Goal: Task Accomplishment & Management: Use online tool/utility

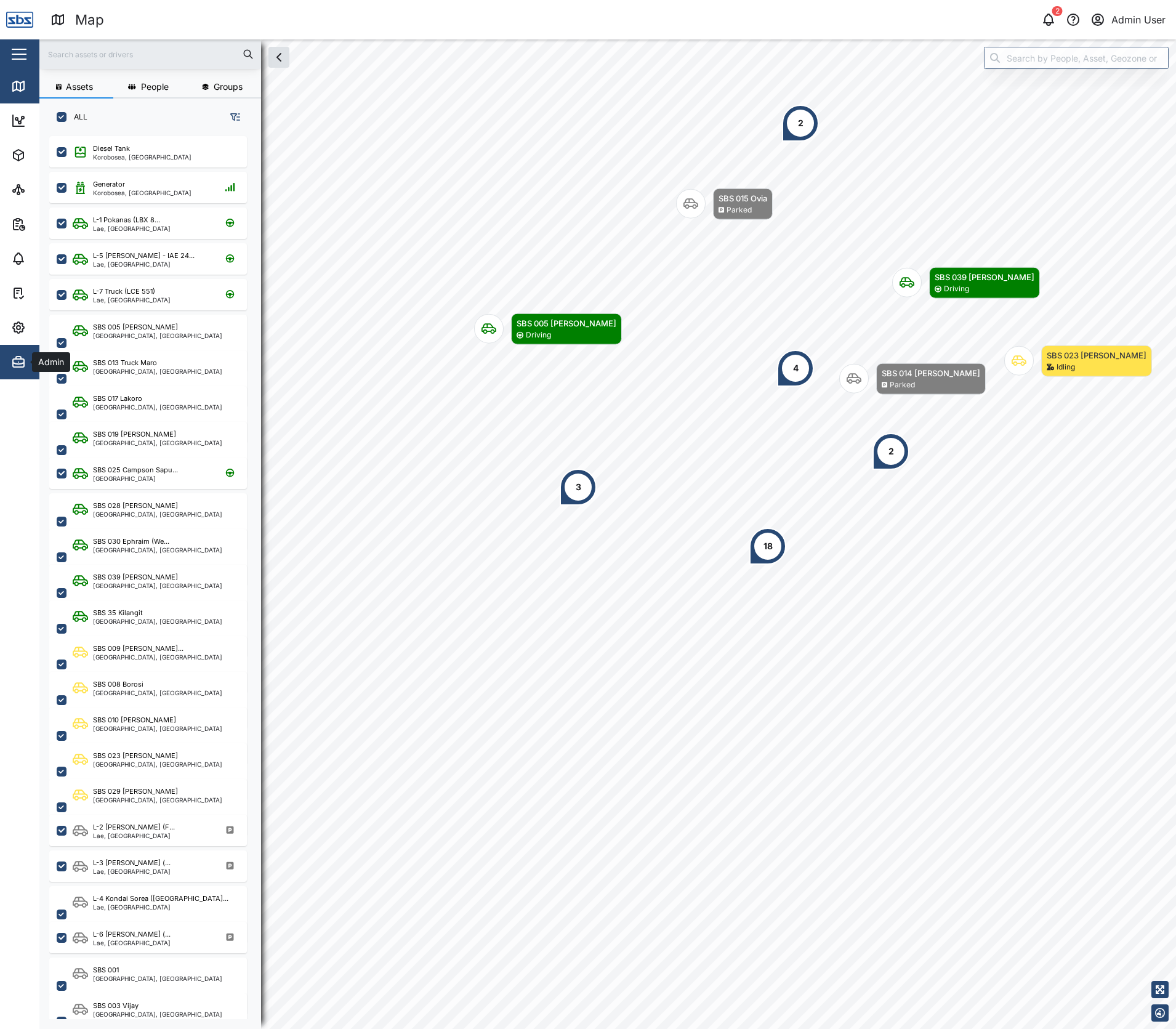
click at [10, 370] on button "Admin" at bounding box center [80, 362] width 160 height 34
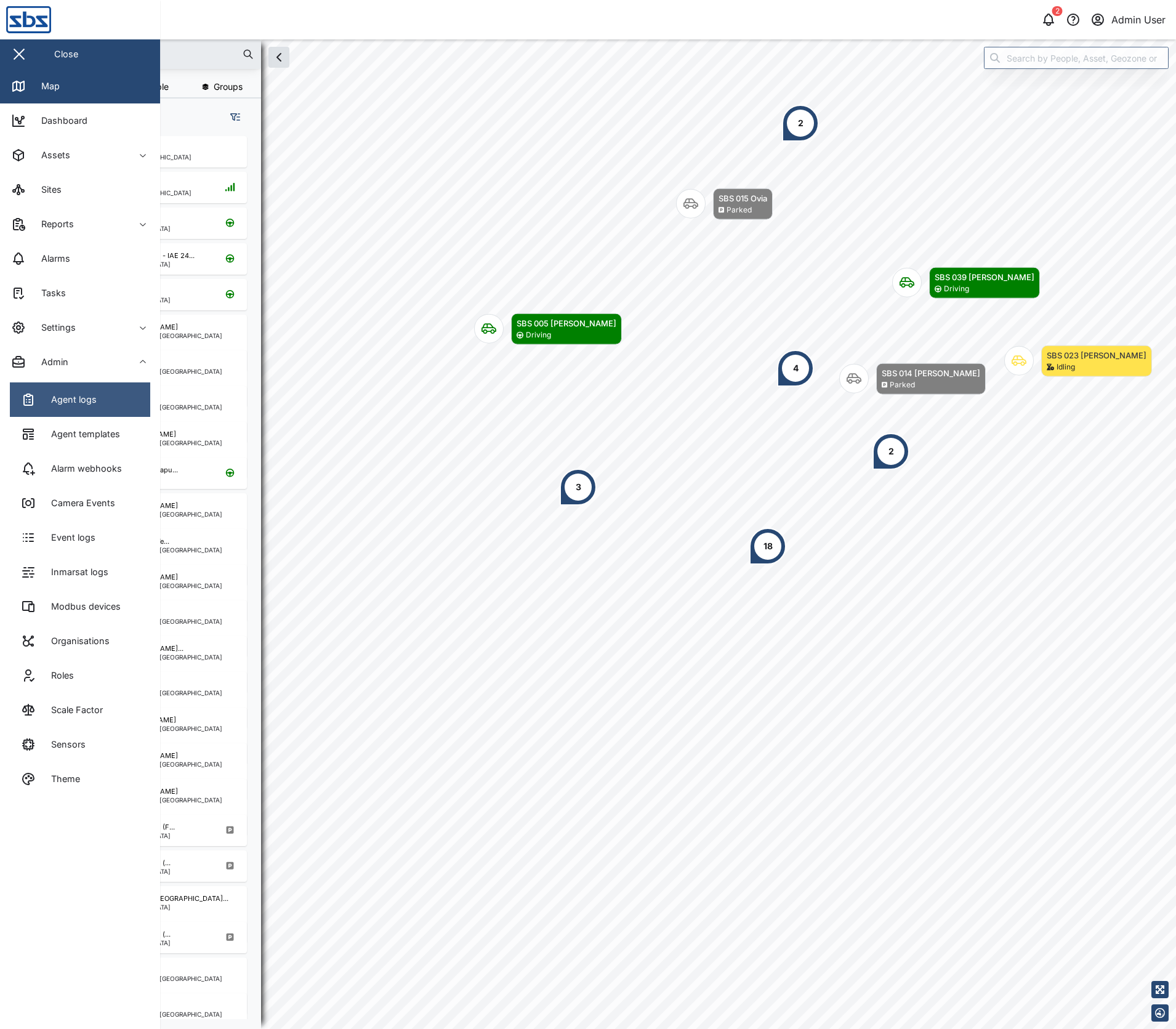
click at [39, 397] on div "Agent logs" at bounding box center [59, 399] width 75 height 15
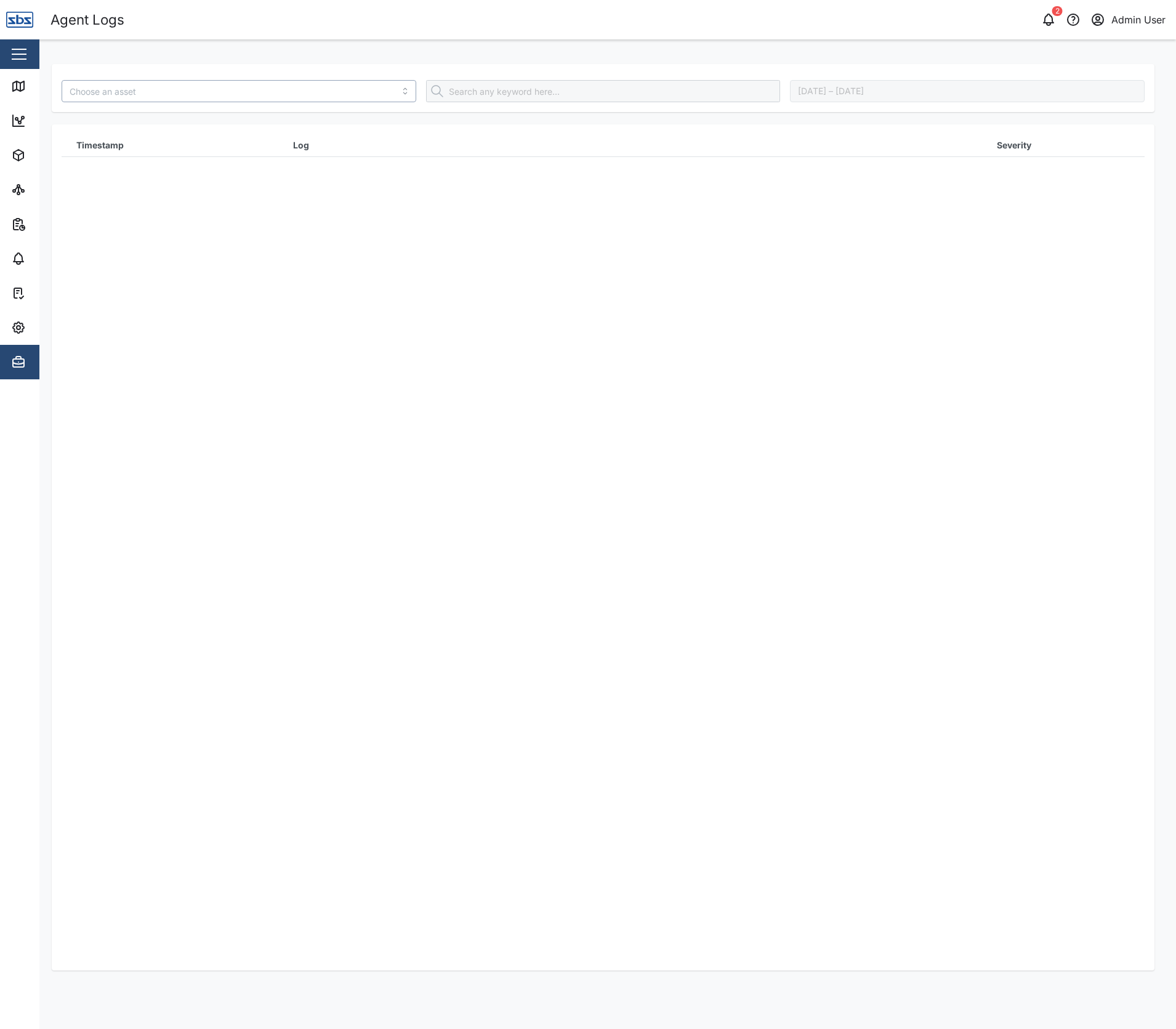
click at [168, 94] on input "search" at bounding box center [239, 92] width 355 height 22
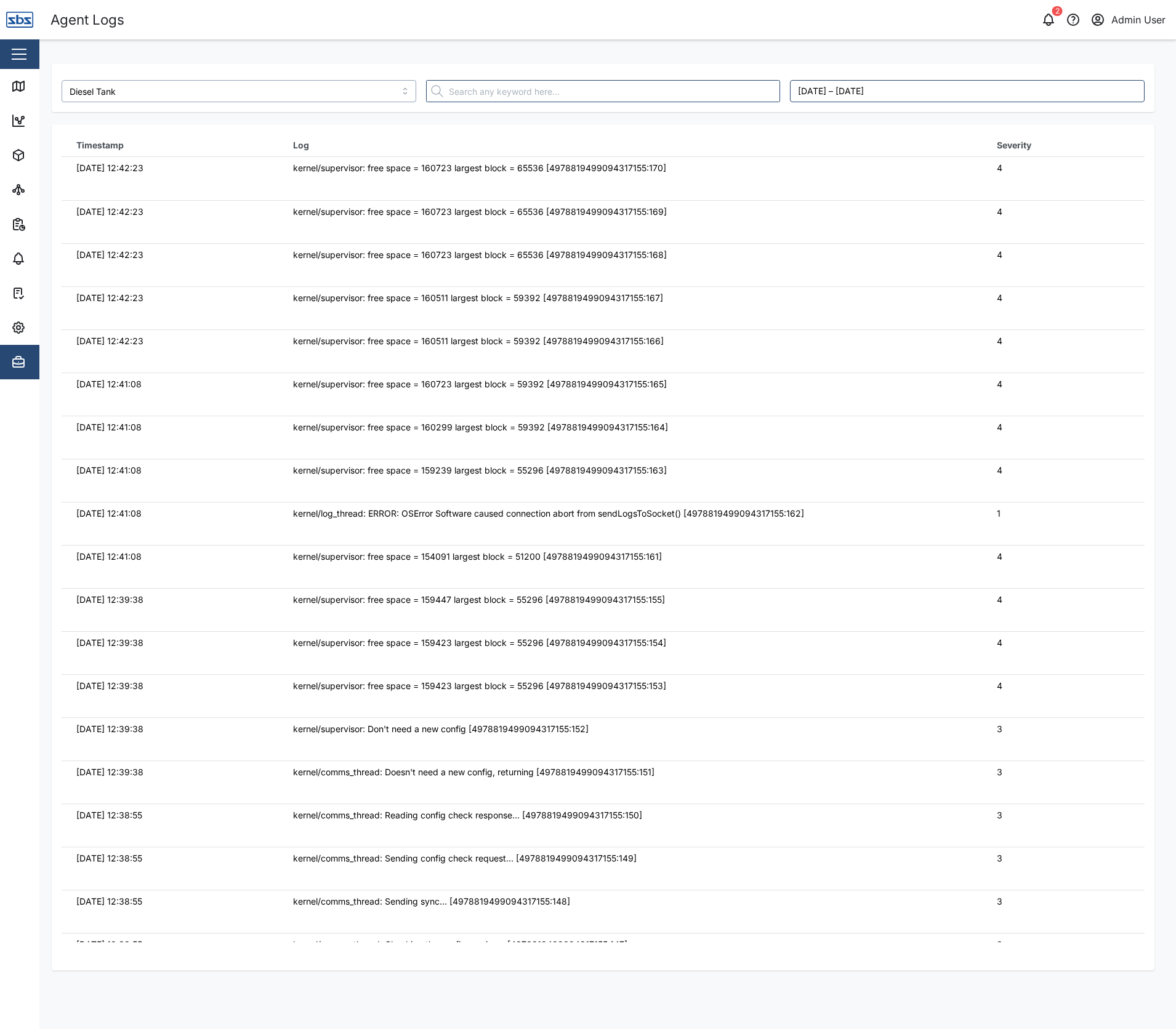
type input "Diesel Tank"
drag, startPoint x: 335, startPoint y: 512, endPoint x: 854, endPoint y: 525, distance: 519.2
click at [854, 525] on td "kernel/log_thread: ERROR: OSError Software caused connection abort from sendLog…" at bounding box center [629, 523] width 703 height 43
click at [1138, 133] on div "Timestamp Log Severity 29/09/2025 12:42:23 kernel/supervisor: free space = 1607…" at bounding box center [603, 547] width 1103 height 846
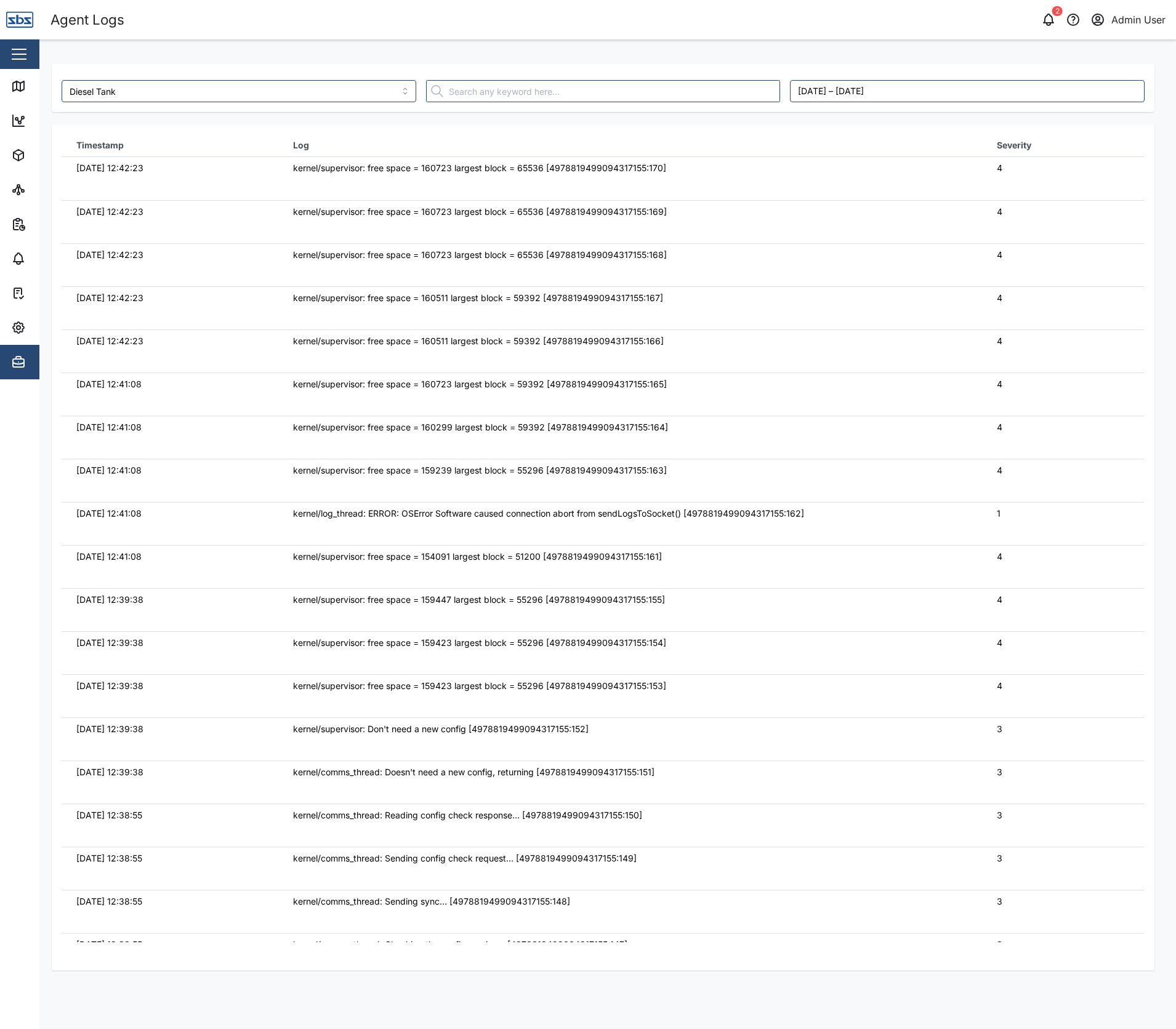
drag, startPoint x: 579, startPoint y: 175, endPoint x: 242, endPoint y: 173, distance: 337.0
click at [242, 173] on tr "29/09/2025 12:42:23 kernel/supervisor: free space = 160723 largest block = 6553…" at bounding box center [603, 179] width 1082 height 43
click at [243, 170] on div "29/09/2025 12:42:23" at bounding box center [170, 168] width 187 height 13
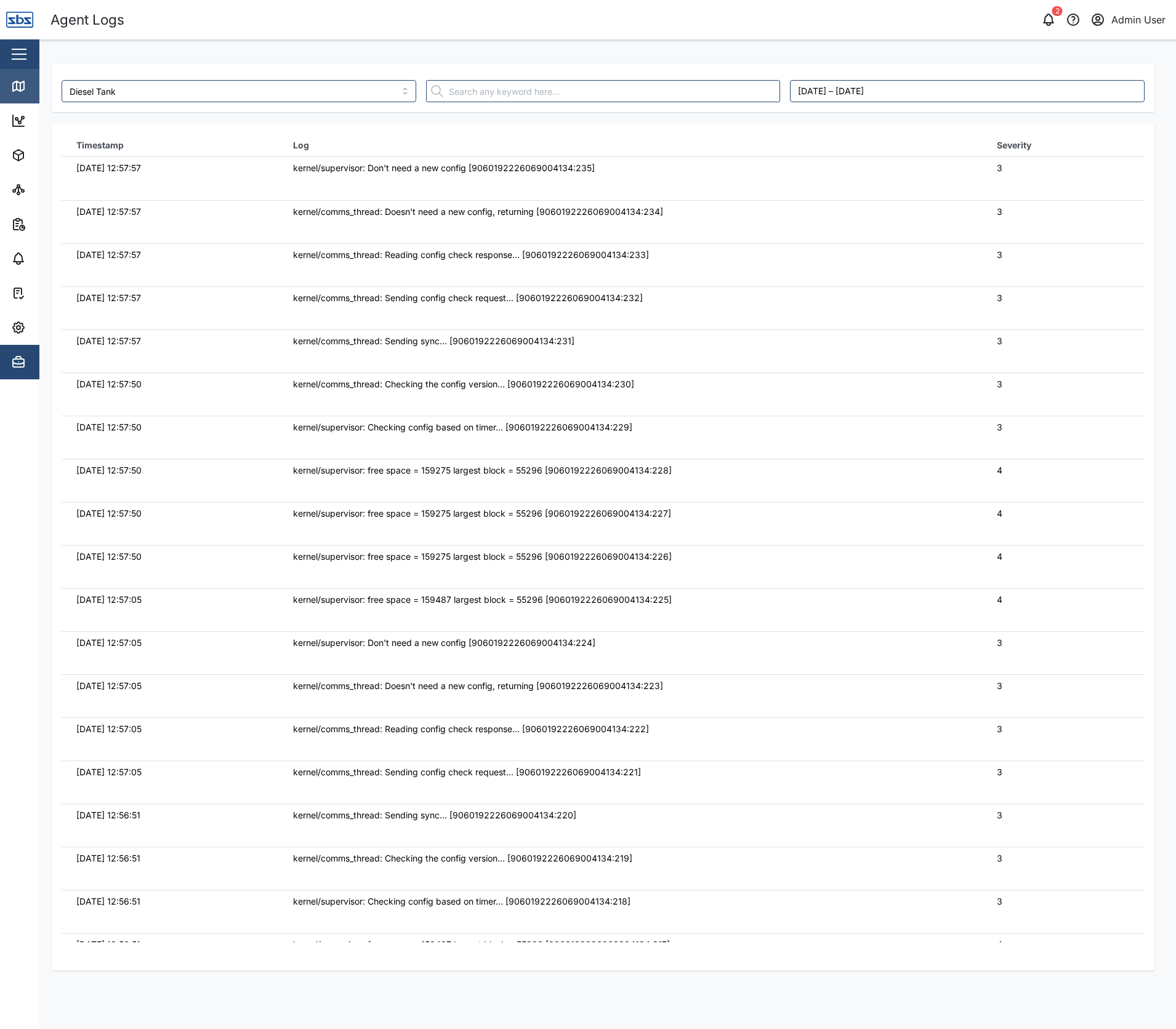
click at [35, 88] on div "Map" at bounding box center [46, 86] width 28 height 13
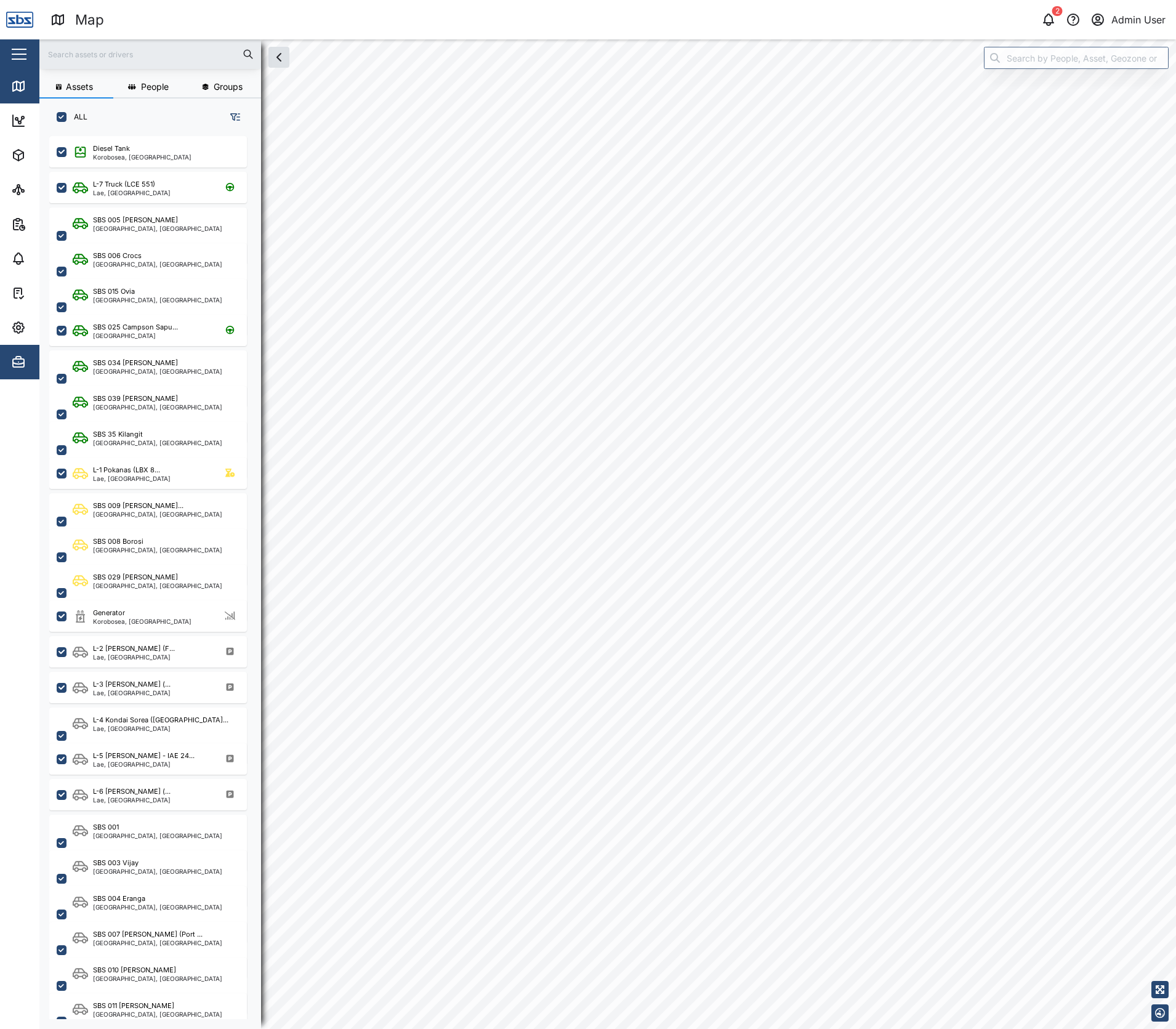
scroll to position [878, 193]
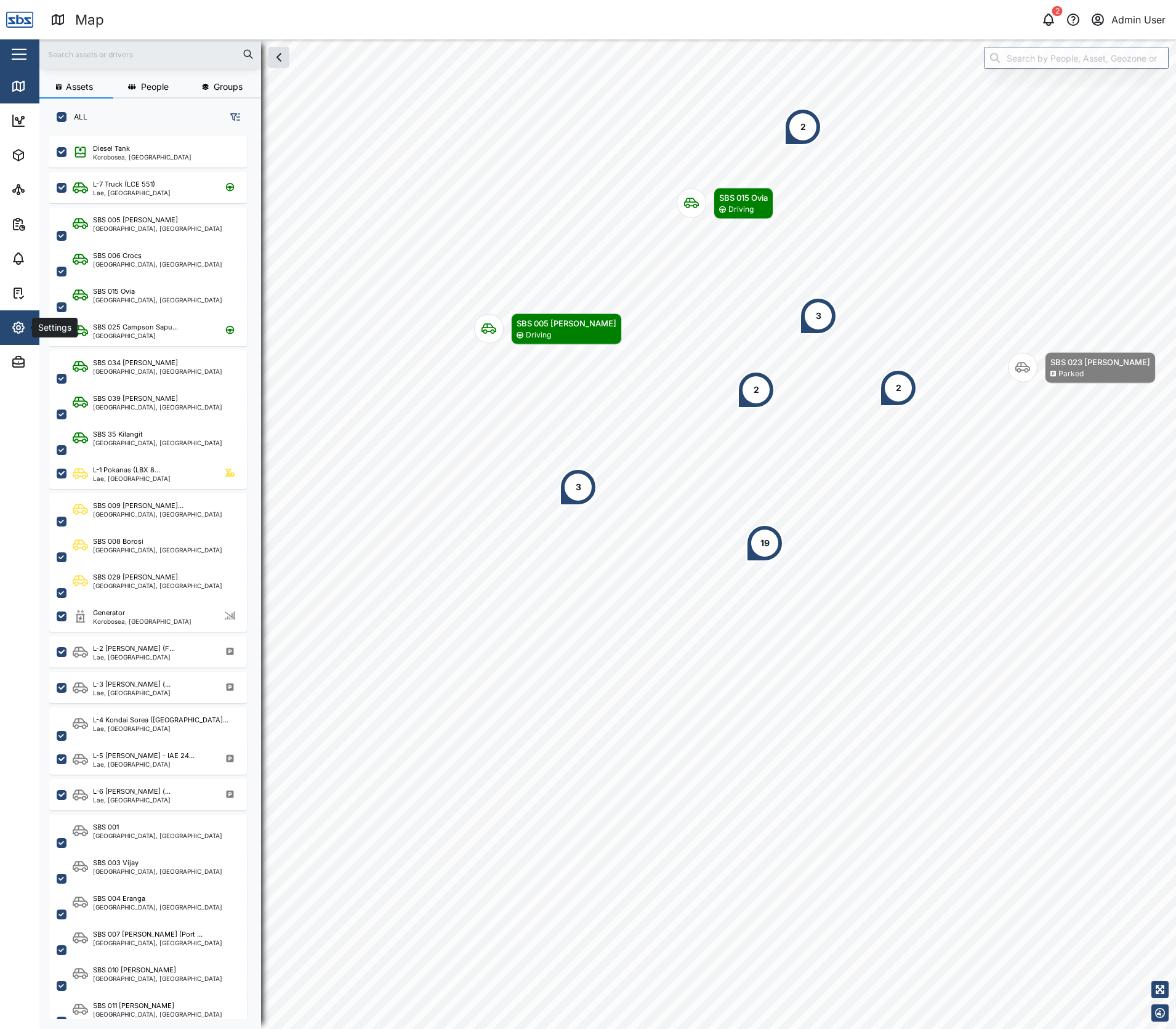
click at [23, 328] on icon "button" at bounding box center [18, 327] width 15 height 15
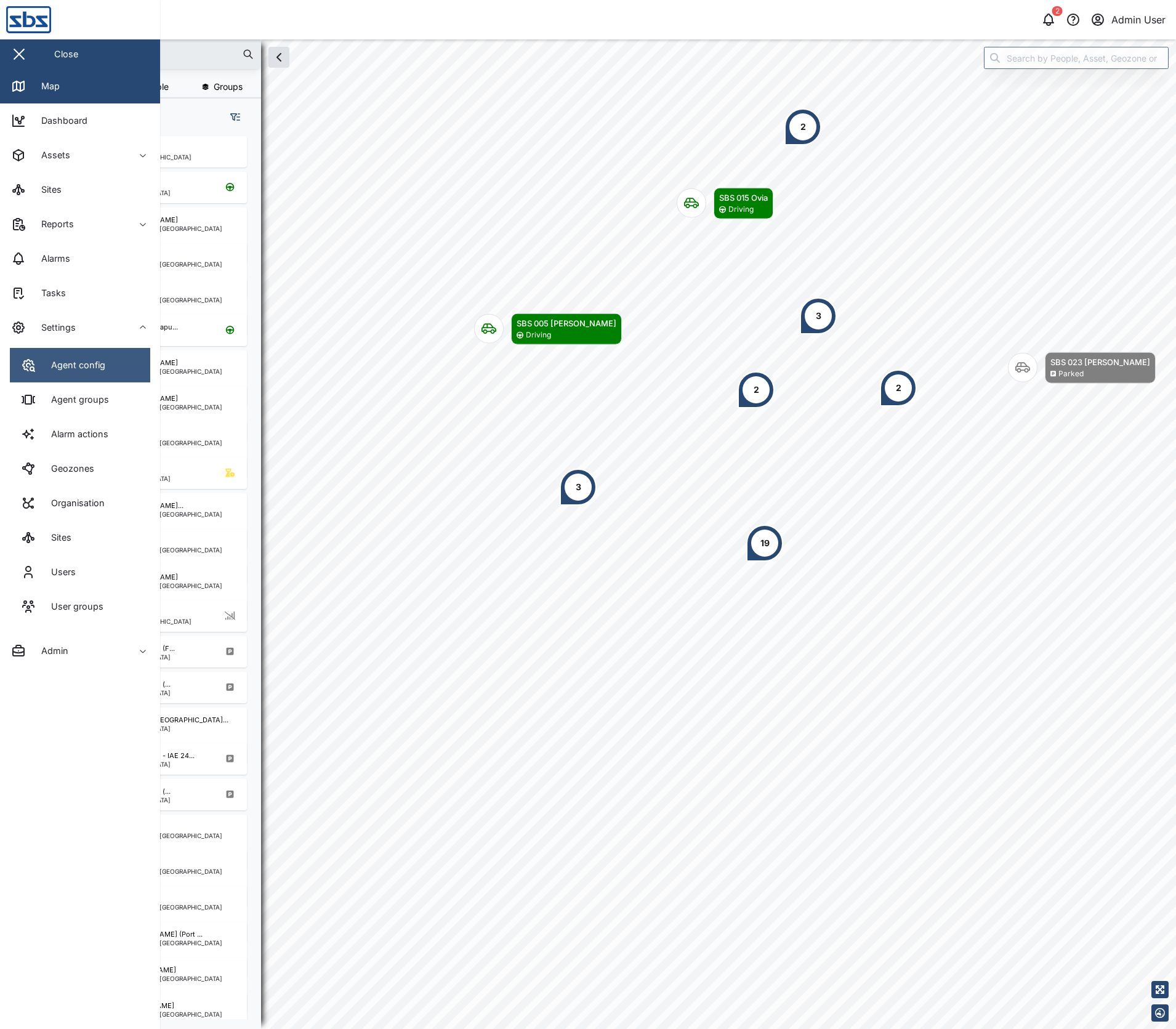
click at [29, 364] on icon at bounding box center [28, 365] width 15 height 15
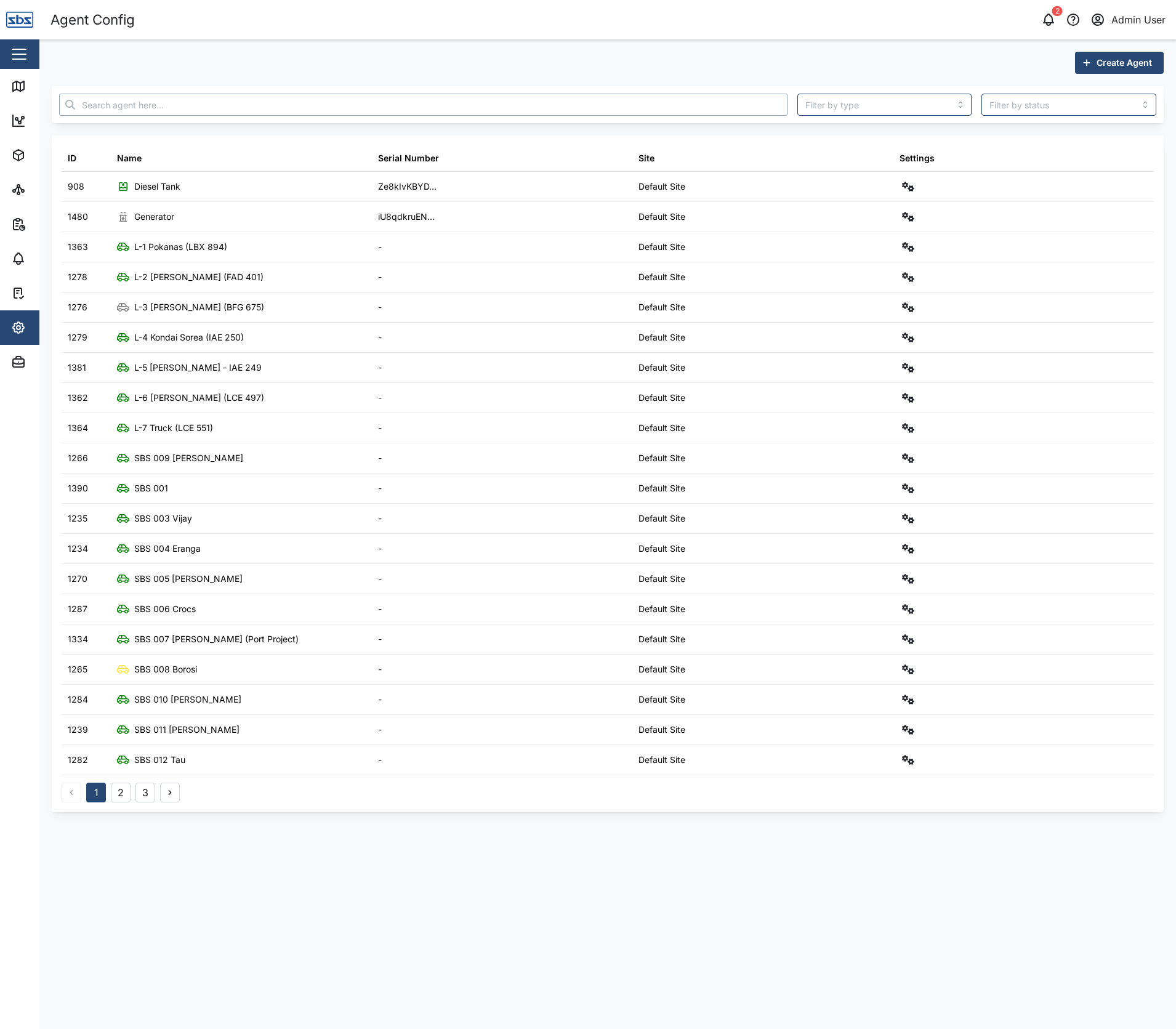
click at [144, 110] on input "text" at bounding box center [423, 105] width 728 height 22
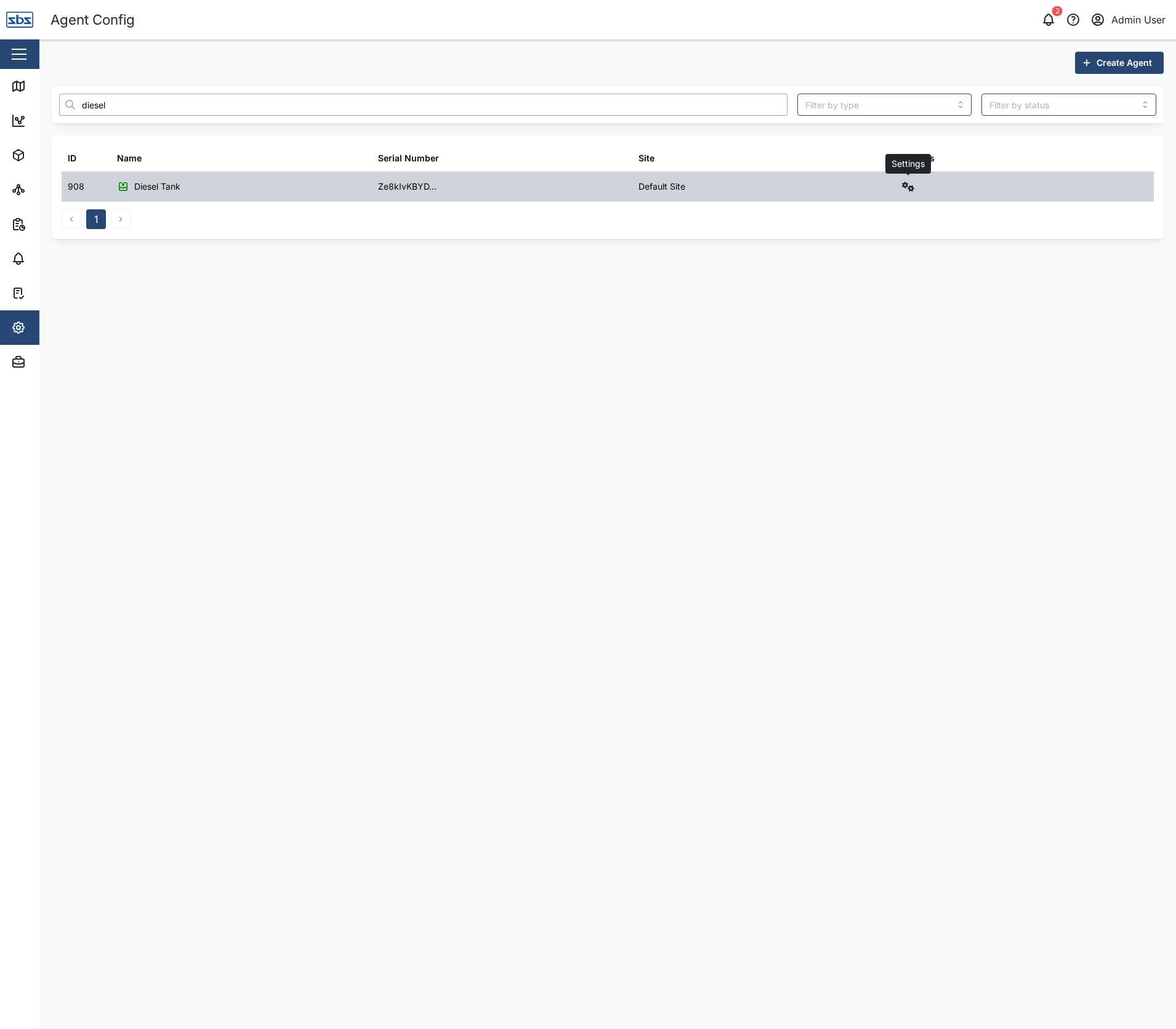
type input "diesel"
click at [910, 186] on icon "button" at bounding box center [908, 187] width 13 height 10
click at [888, 289] on div "Field gateway config" at bounding box center [863, 293] width 84 height 13
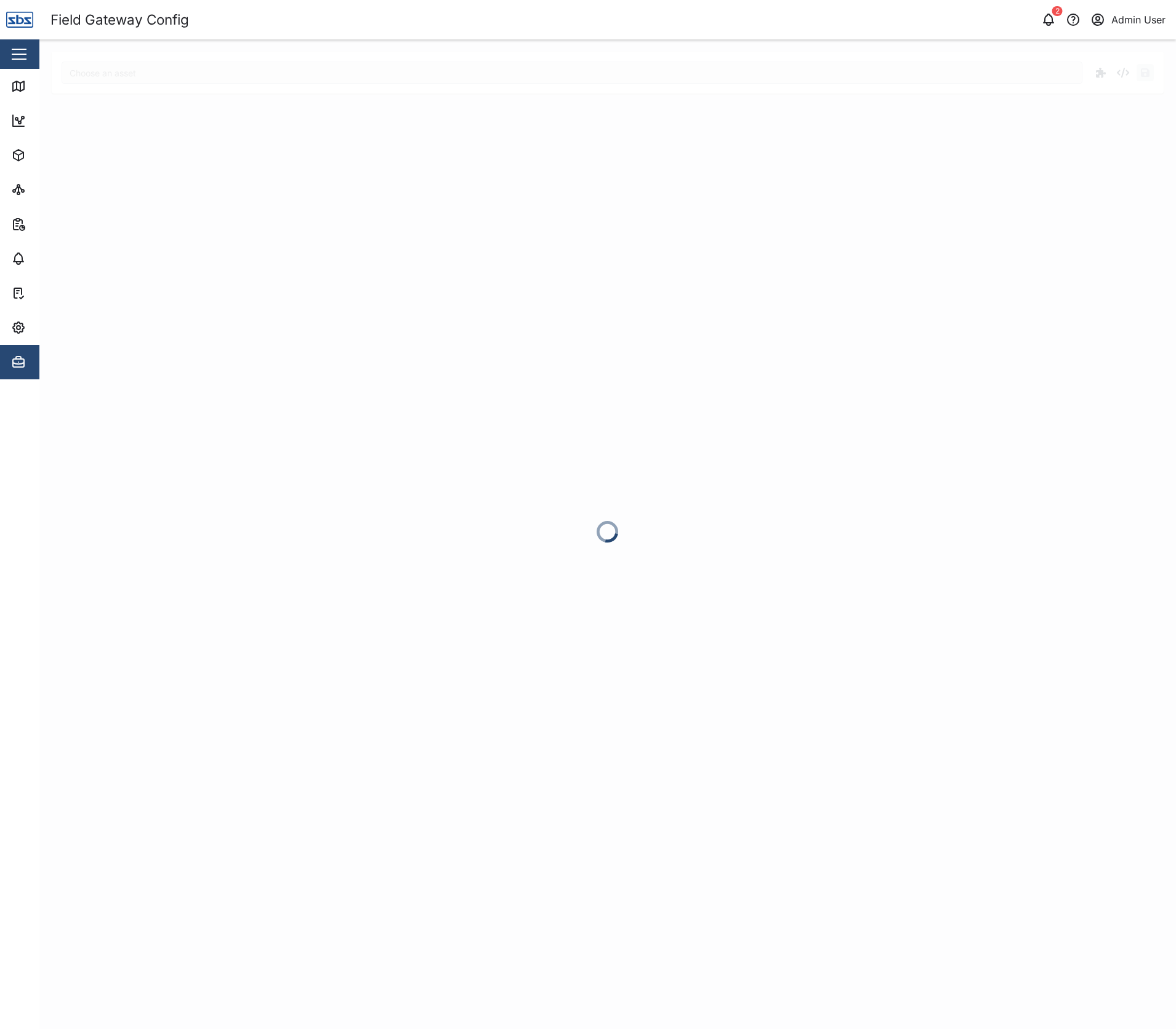
type input "Diesel Tank"
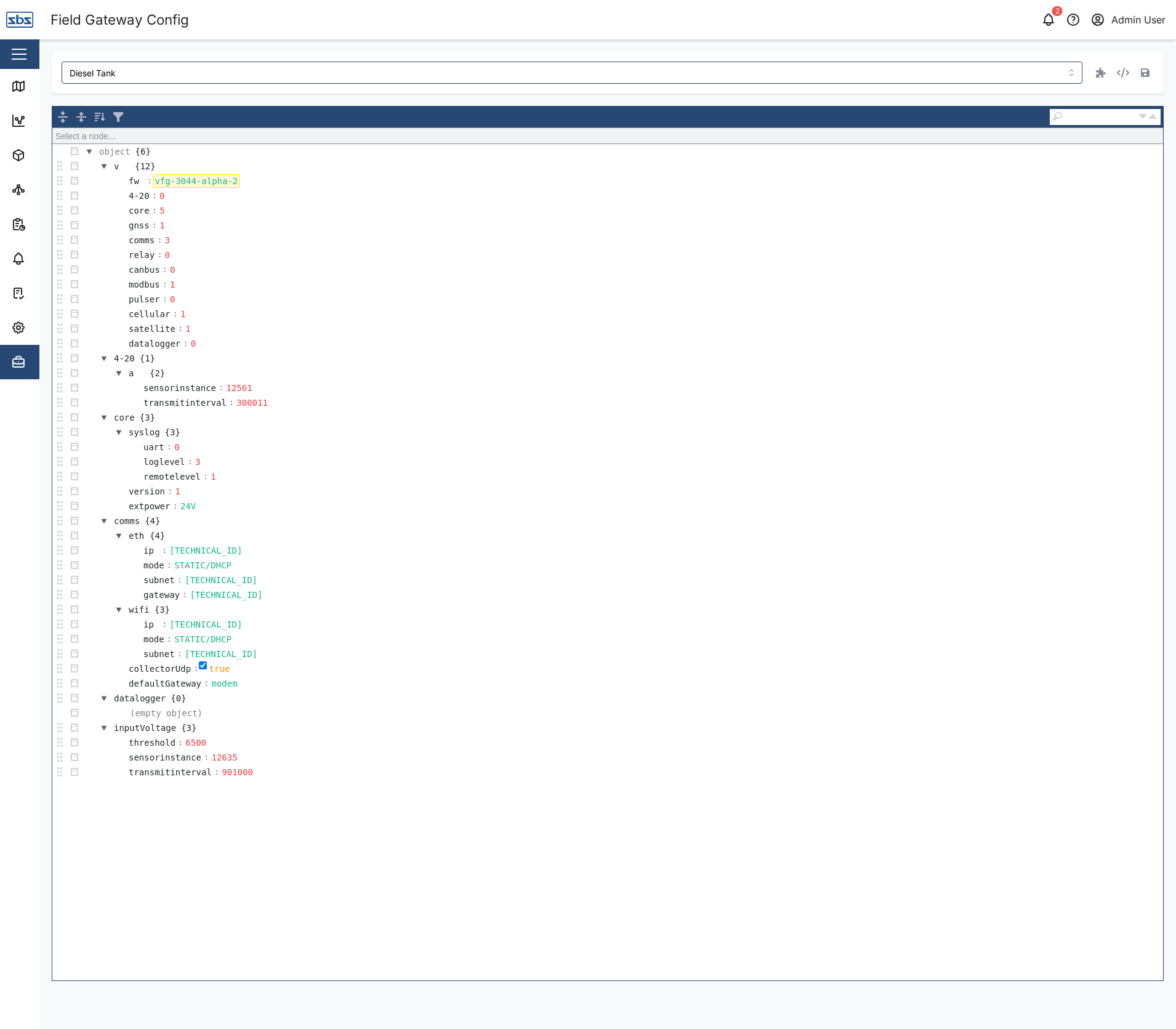
click at [182, 180] on div "vfg-3044-alpha-2" at bounding box center [196, 180] width 87 height 13
click at [338, 15] on div "Field Gateway Config" at bounding box center [329, 20] width 558 height 22
click at [272, 96] on div "Diesel Tank object ► v ► fw object {6} v {12} fw : vfg-3044-alpha-2 4-20 : 0 co…" at bounding box center [608, 516] width 1112 height 929
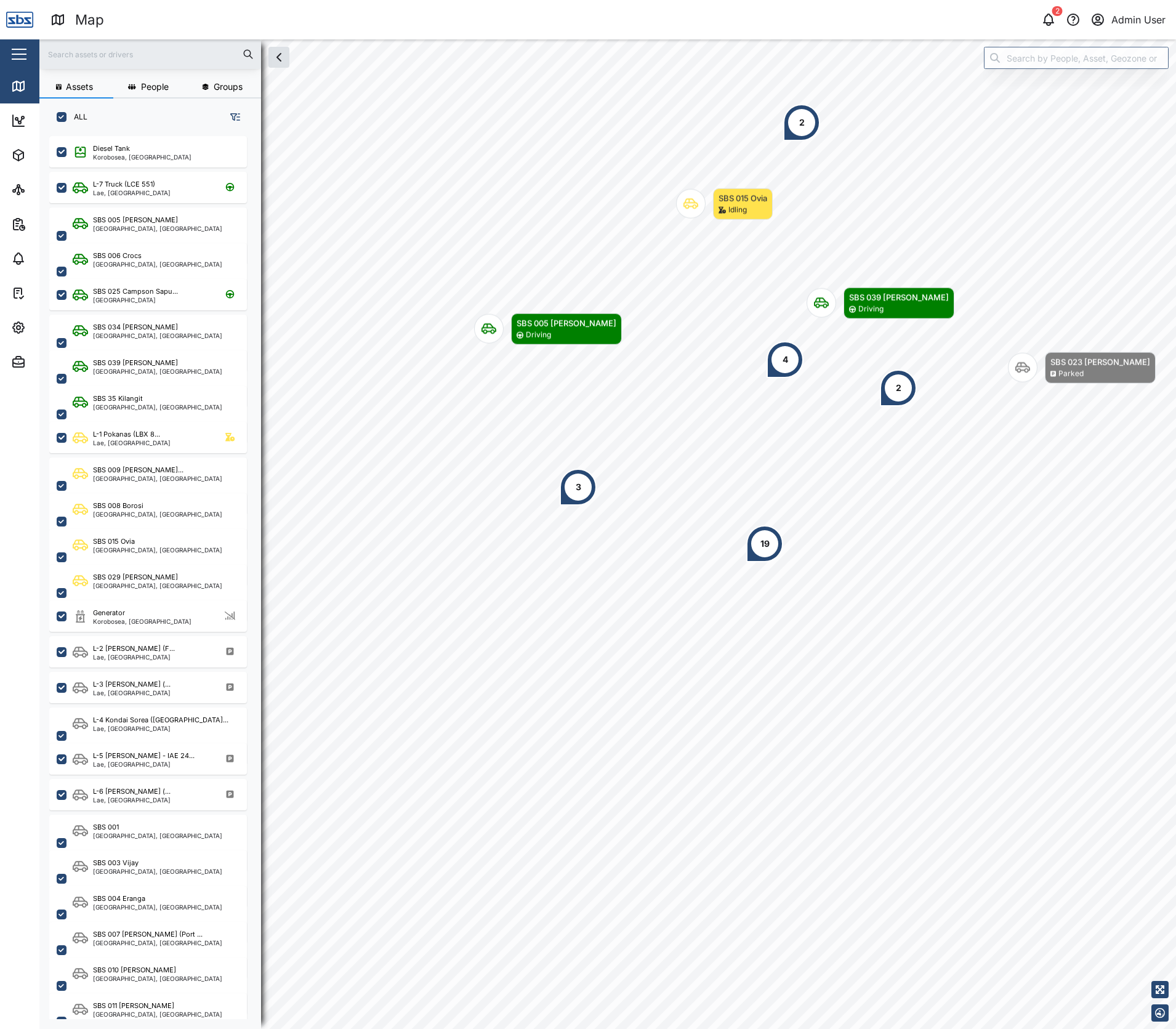
click at [281, 58] on icon "button" at bounding box center [279, 57] width 15 height 15
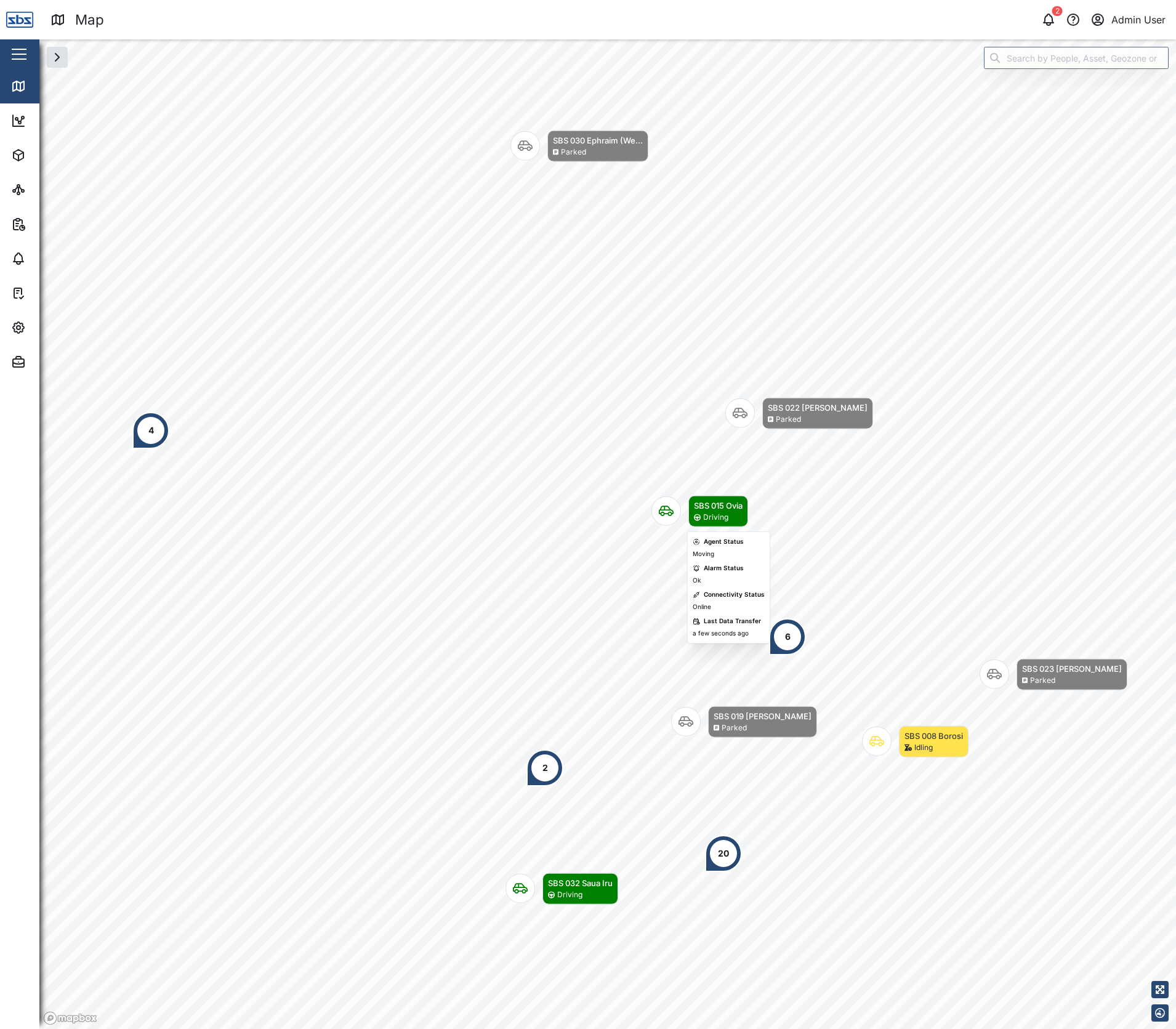
click at [723, 39] on div "SBS 030 Ephraim (We... Parked SBS 032 Saua Iru Driving 20 6 4 SBS 008 Borosi Id…" at bounding box center [607, 39] width 1136 height 0
